Goal: Answer question/provide support

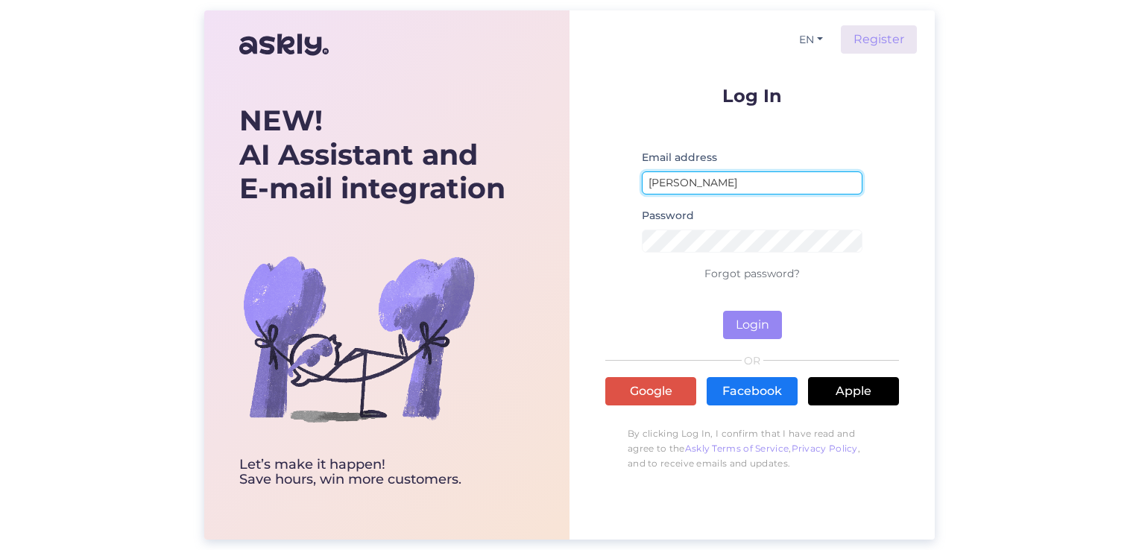
click at [775, 181] on input "[PERSON_NAME]" at bounding box center [752, 182] width 221 height 23
drag, startPoint x: 769, startPoint y: 186, endPoint x: 627, endPoint y: 198, distance: 142.9
click at [627, 198] on form "Log In Email address [PERSON_NAME] Password Forgot password? Login" at bounding box center [752, 212] width 294 height 253
type input "[EMAIL_ADDRESS][DOMAIN_NAME]"
click at [723, 311] on button "Login" at bounding box center [752, 325] width 59 height 28
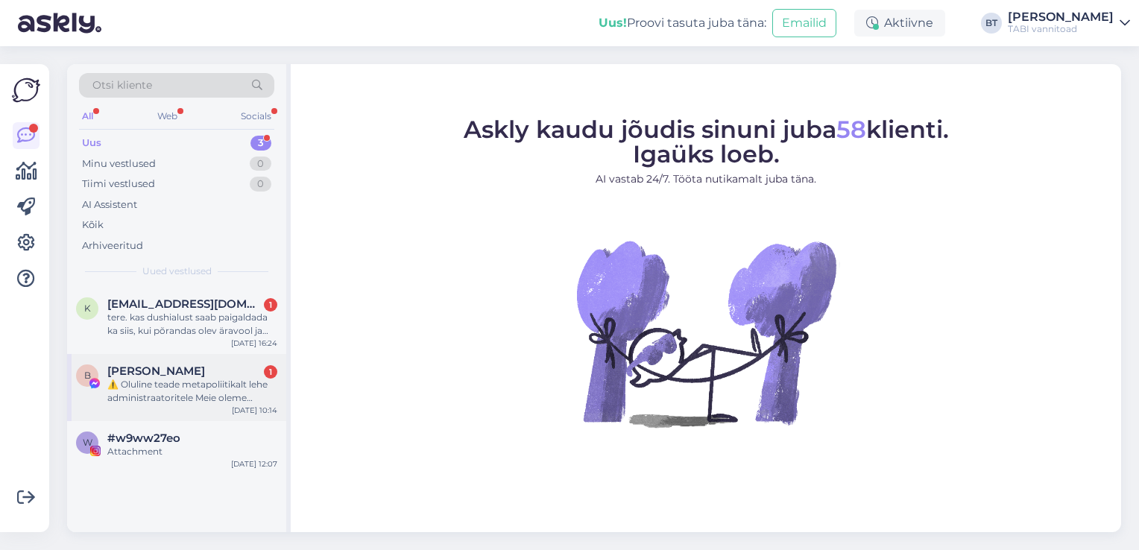
click at [160, 385] on div "⚠️ Oluline teade metapoliitikalt lehe administraatoritele Meie oleme metapoliit…" at bounding box center [192, 391] width 170 height 27
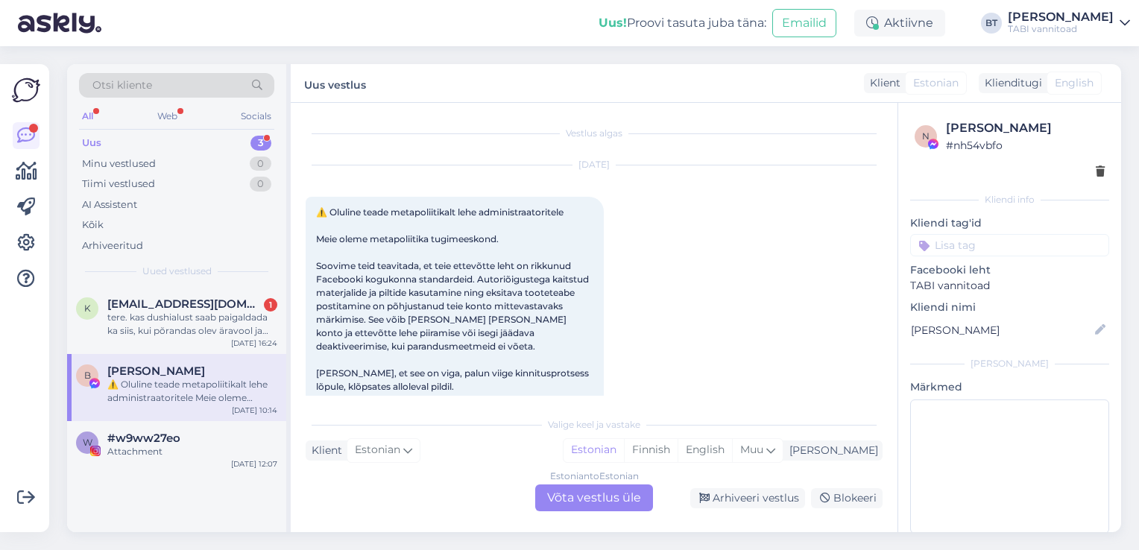
scroll to position [31, 0]
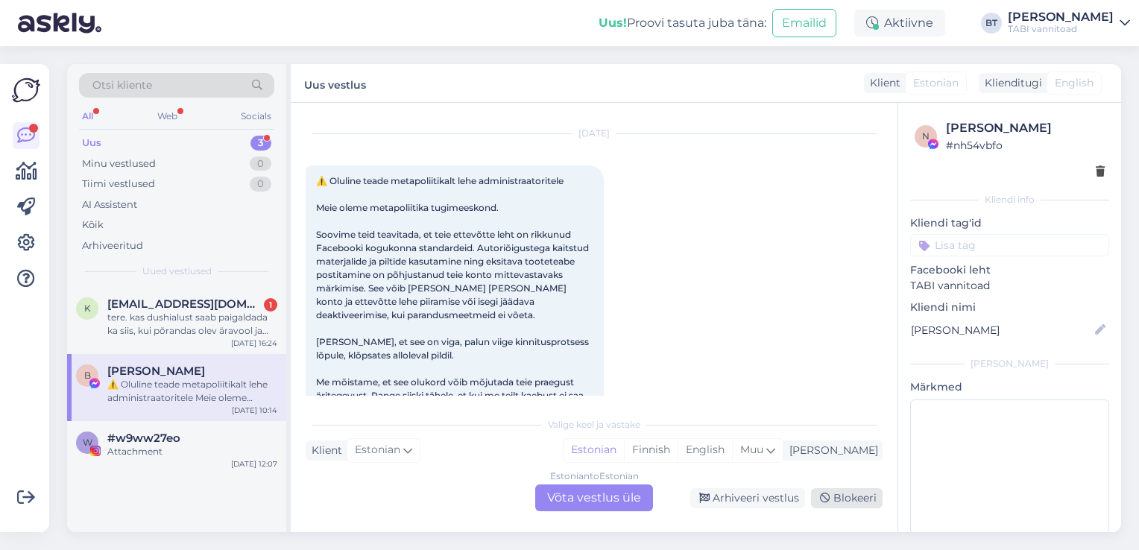
click at [828, 499] on icon at bounding box center [825, 498] width 10 height 10
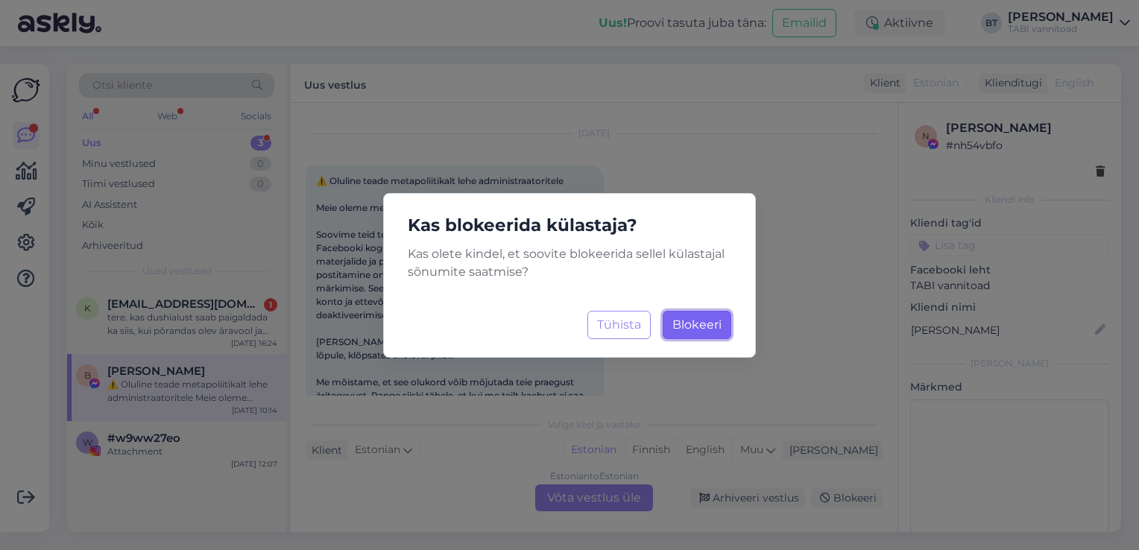
click at [692, 321] on span "Blokeeri" at bounding box center [696, 325] width 49 height 14
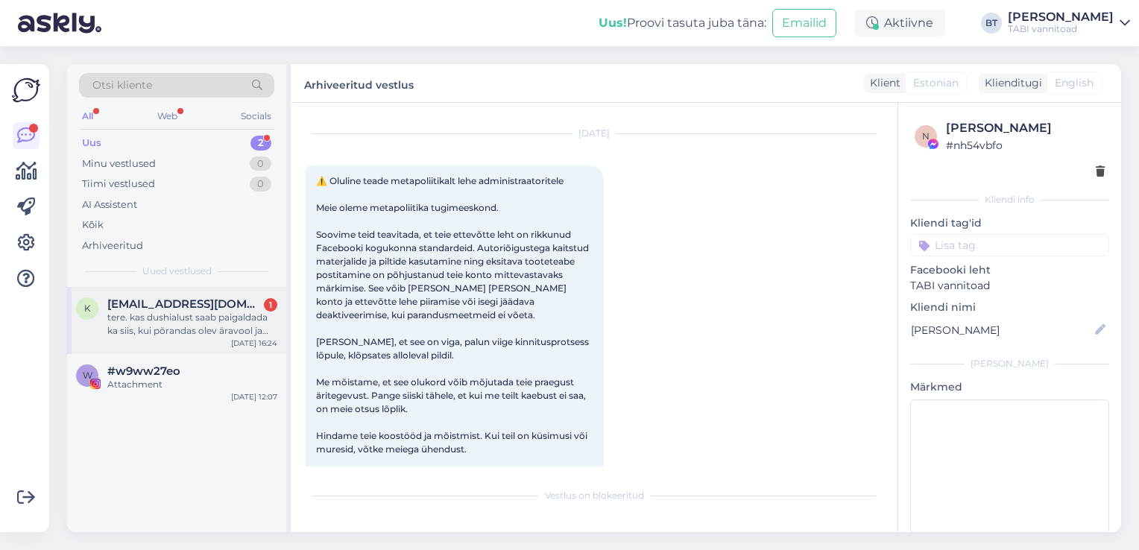
click at [186, 333] on div "tere. kas dushialust saab paigaldada ka siis, kui põrandas olev äravool ja dush…" at bounding box center [192, 324] width 170 height 27
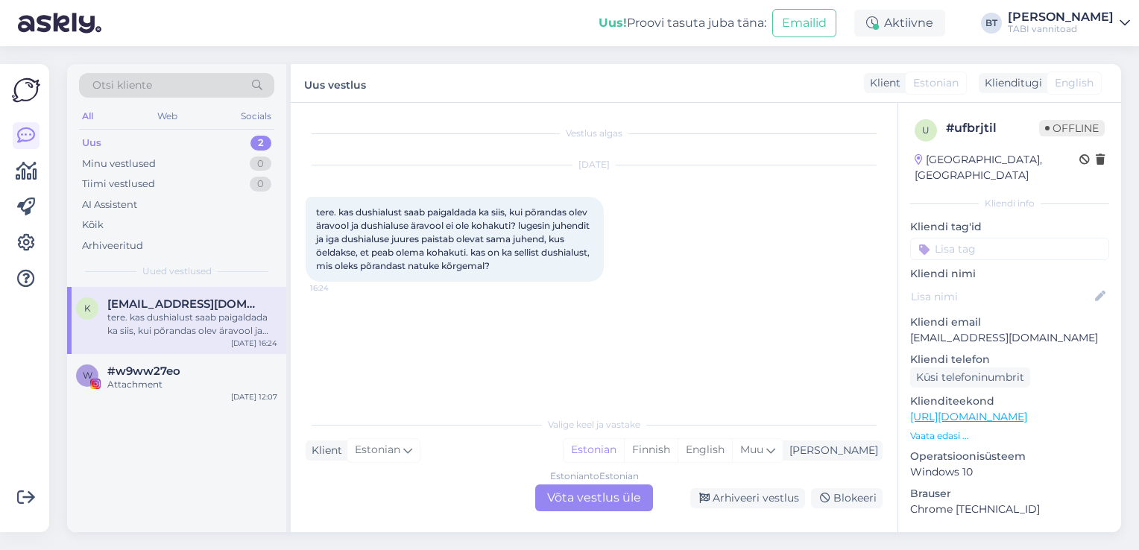
click at [626, 496] on div "Estonian to Estonian Võta vestlus üle" at bounding box center [594, 497] width 118 height 27
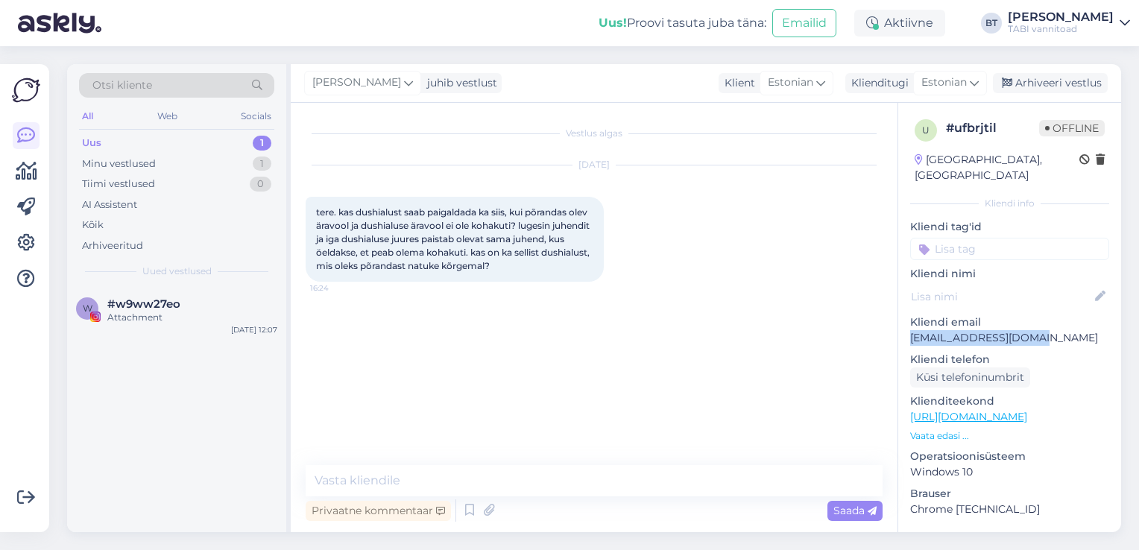
drag, startPoint x: 1049, startPoint y: 320, endPoint x: 910, endPoint y: 326, distance: 139.5
click at [910, 330] on p "[EMAIL_ADDRESS][DOMAIN_NAME]" at bounding box center [1009, 338] width 199 height 16
copy p "[EMAIL_ADDRESS][DOMAIN_NAME]"
click at [203, 171] on div "Minu vestlused 1" at bounding box center [176, 164] width 195 height 21
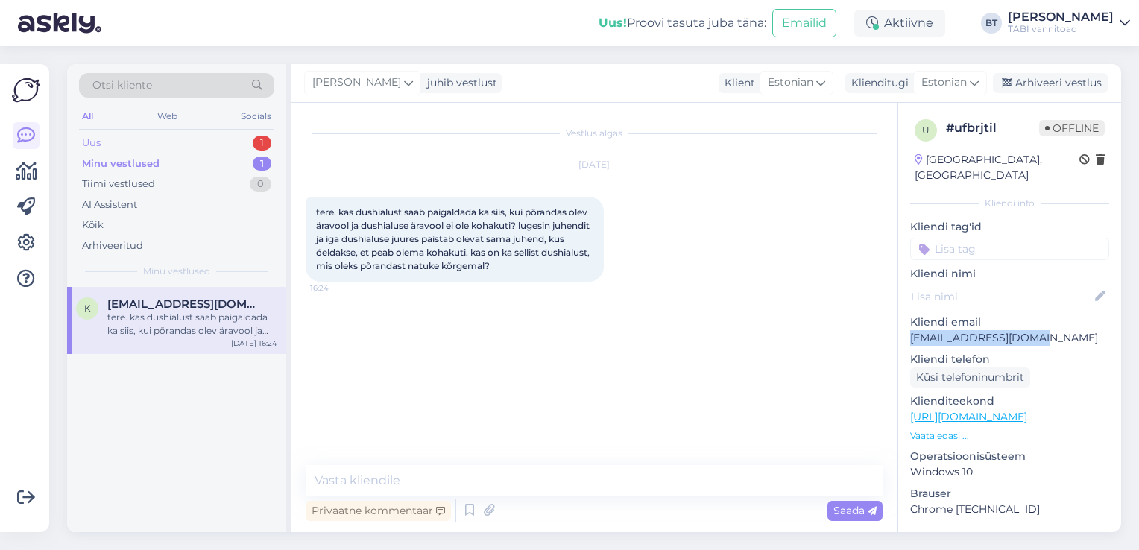
click at [202, 143] on div "Uus 1" at bounding box center [176, 143] width 195 height 21
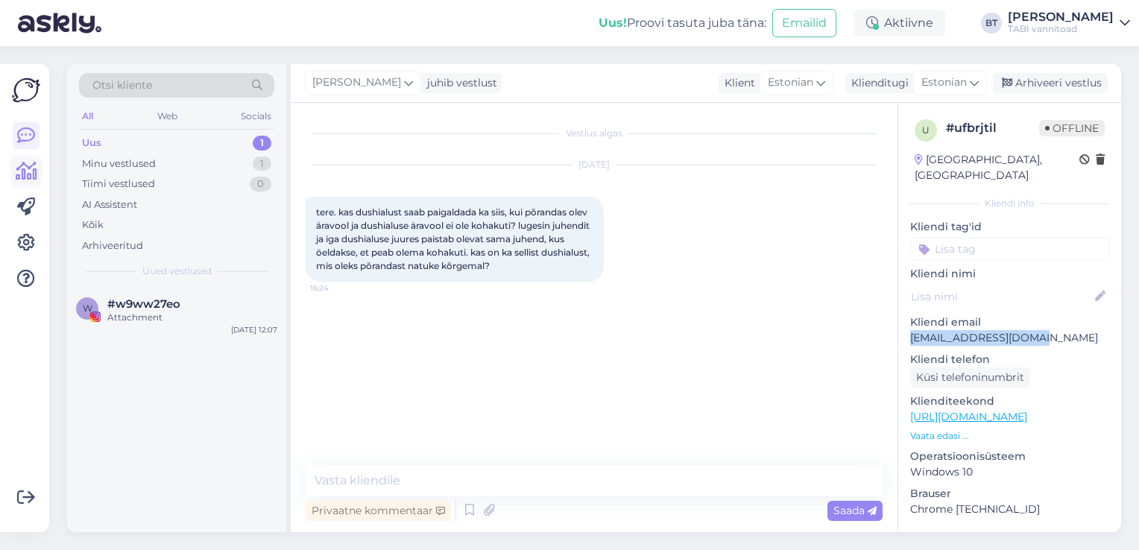
click at [19, 171] on icon at bounding box center [27, 171] width 22 height 18
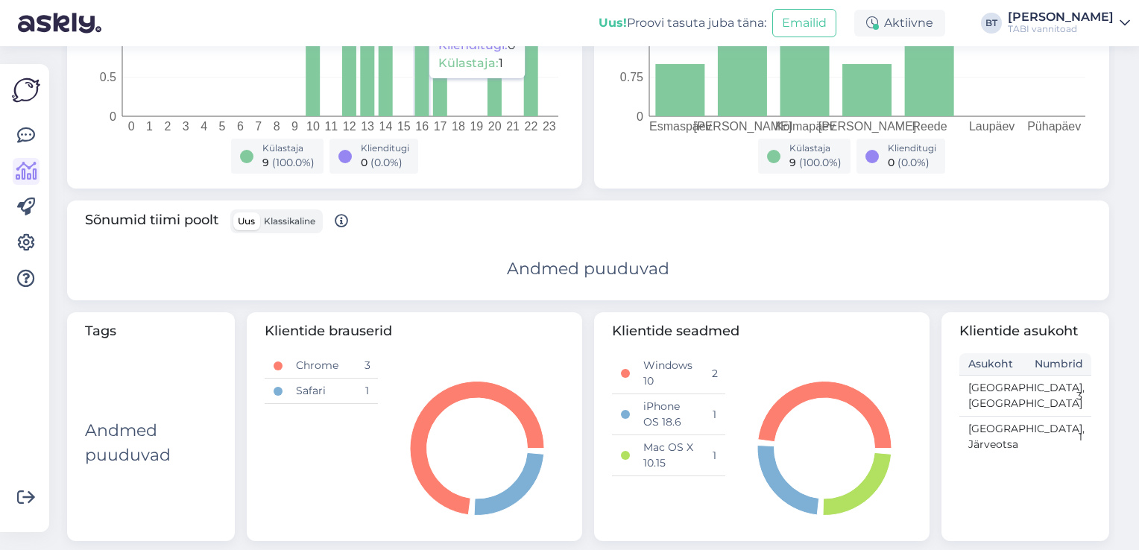
scroll to position [381, 0]
